Goal: Task Accomplishment & Management: Manage account settings

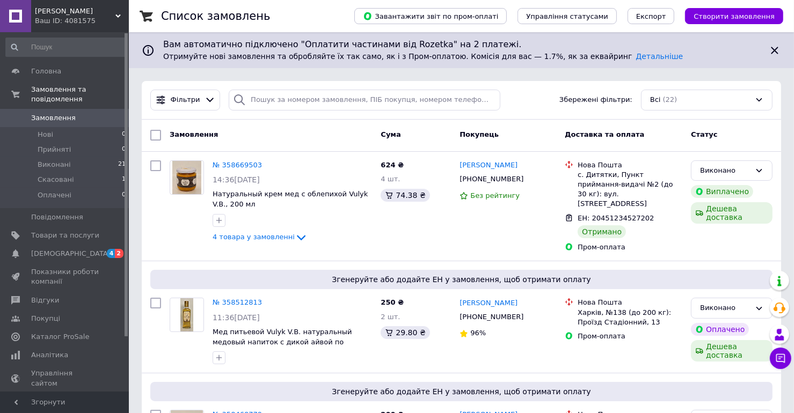
click at [161, 139] on div at bounding box center [155, 135] width 19 height 19
click at [118, 97] on link "Замовлення та повідомлення" at bounding box center [66, 95] width 132 height 28
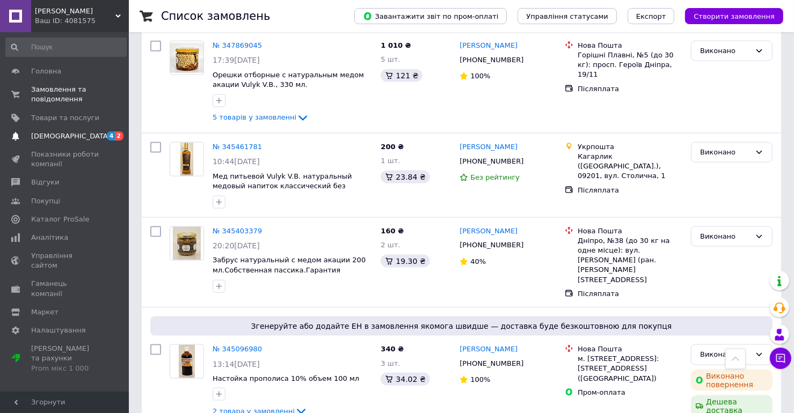
scroll to position [1728, 0]
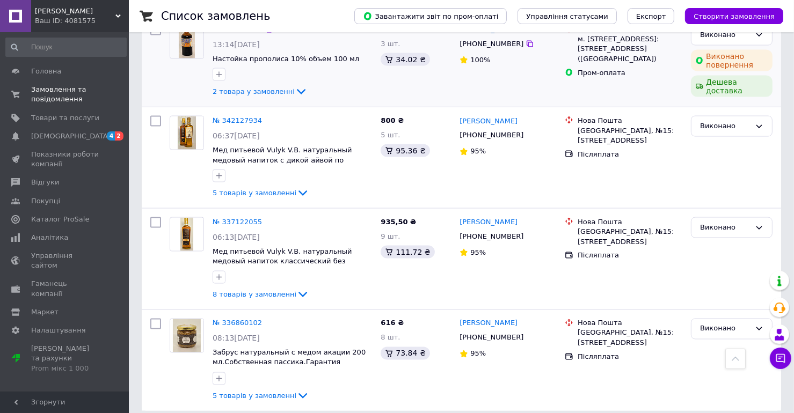
drag, startPoint x: 459, startPoint y: 97, endPoint x: 382, endPoint y: 46, distance: 92.9
click at [382, 46] on div "340 ₴ 3 шт. 34.02 ₴" at bounding box center [415, 61] width 79 height 82
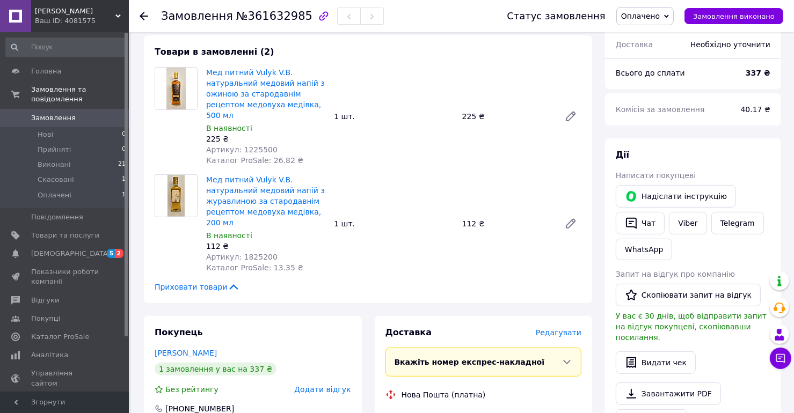
scroll to position [364, 0]
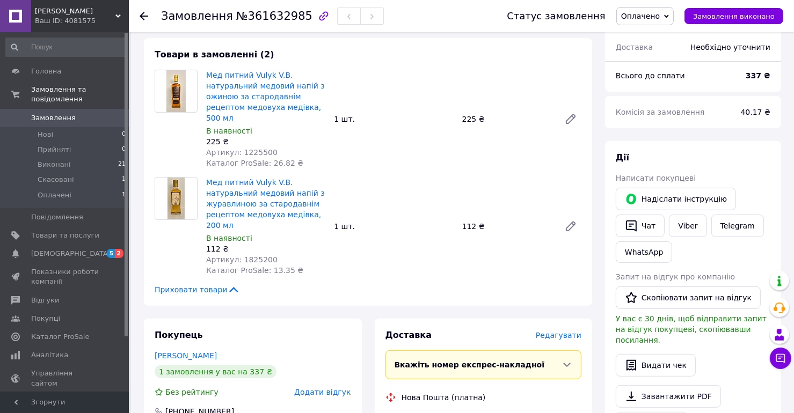
click at [669, 16] on icon at bounding box center [666, 15] width 5 height 3
click at [645, 36] on li "Прийнято" at bounding box center [645, 38] width 56 height 16
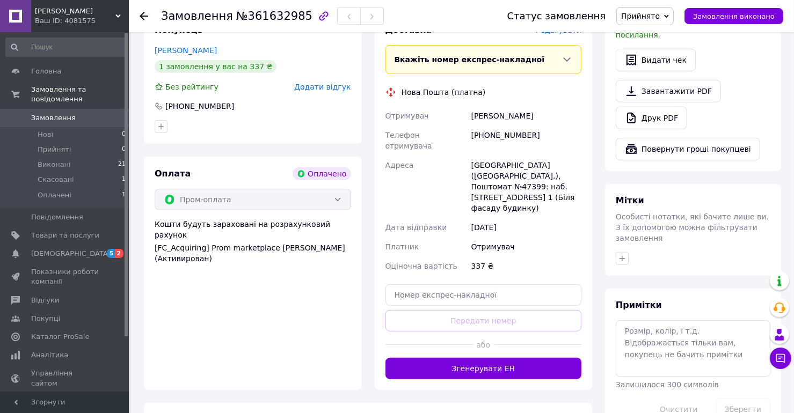
scroll to position [681, 0]
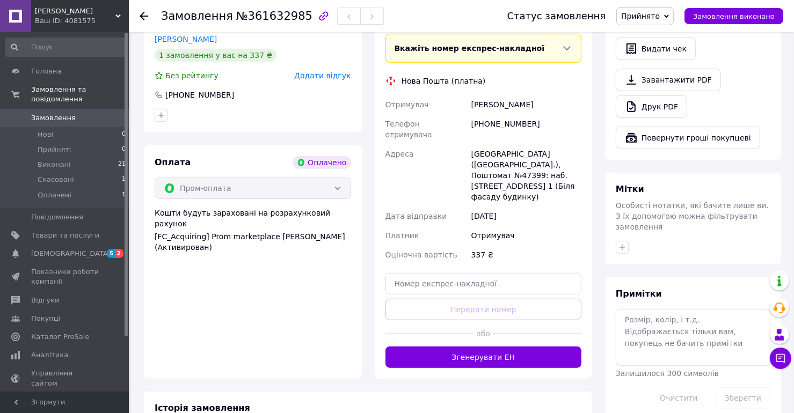
click at [672, 238] on div "Всього 2 товари 337 ₴ Доставка Необхідно уточнити Всього до сплати 337 ₴ Комісі…" at bounding box center [693, 46] width 176 height 745
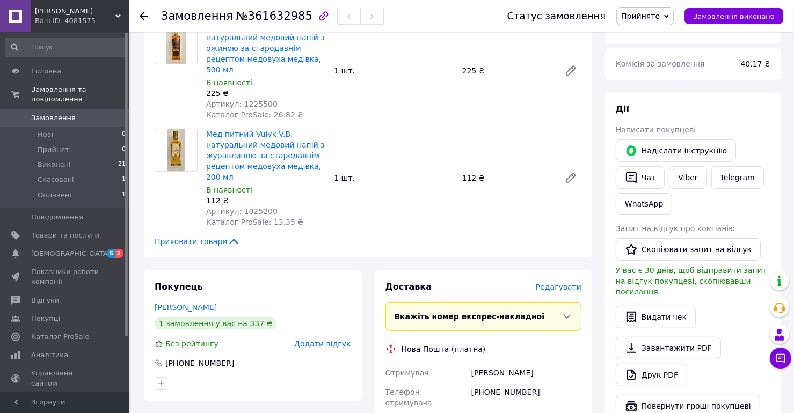
scroll to position [412, 0]
click at [686, 170] on link "Viber" at bounding box center [688, 178] width 38 height 23
